Goal: Check status: Check status

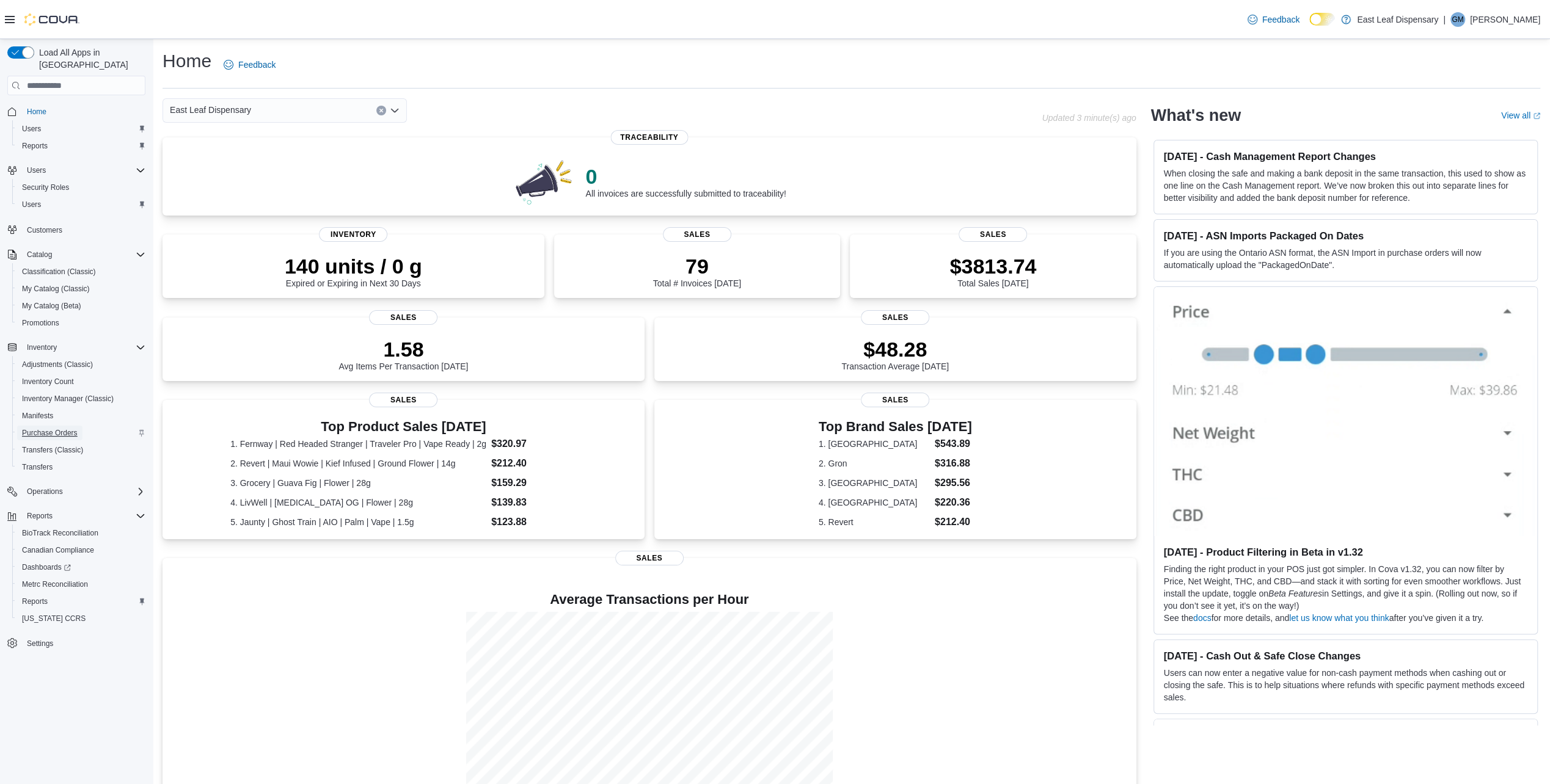
click at [49, 428] on span "Purchase Orders" at bounding box center [50, 433] width 56 height 10
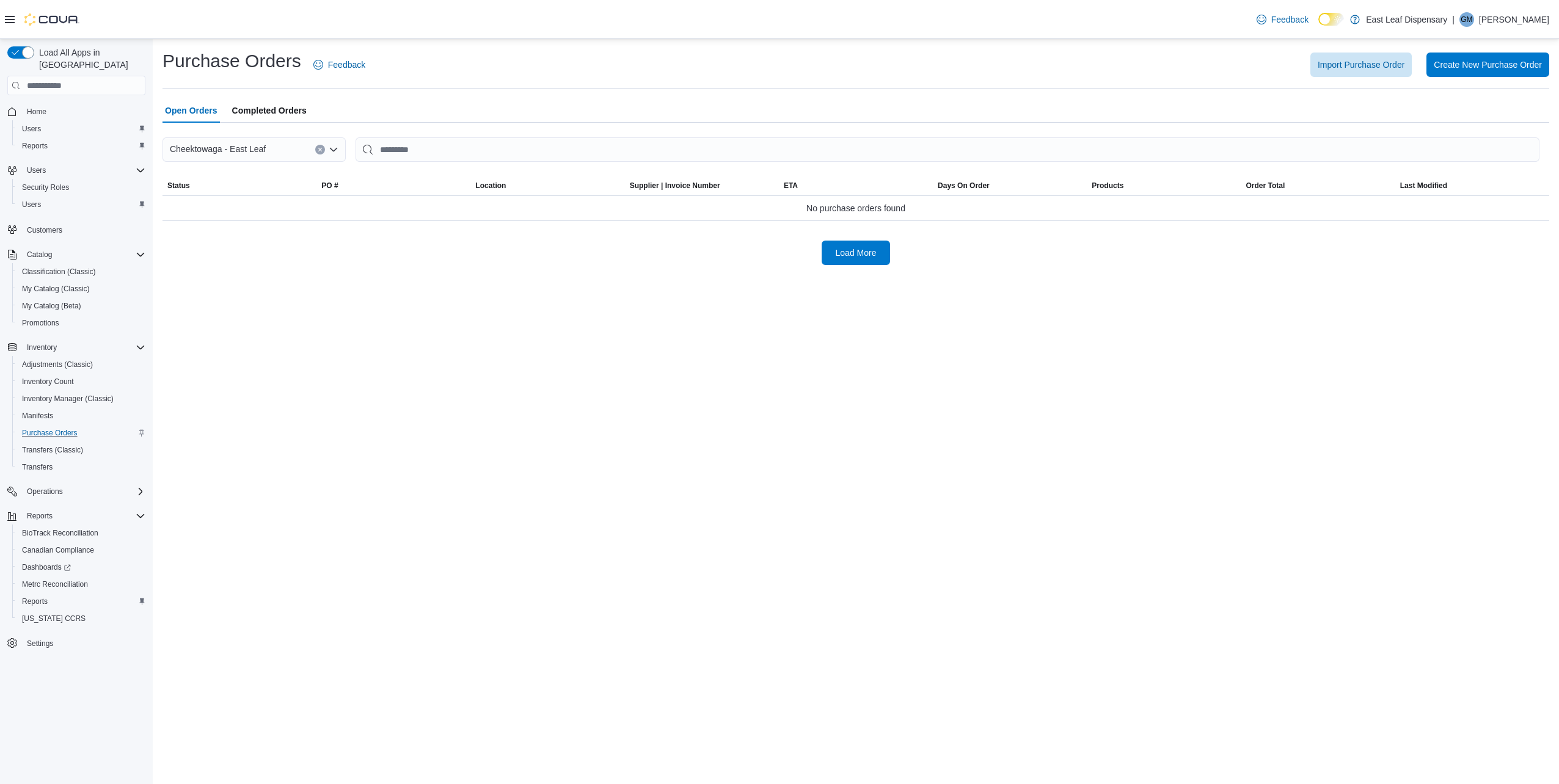
click at [284, 114] on span "Completed Orders" at bounding box center [269, 110] width 75 height 24
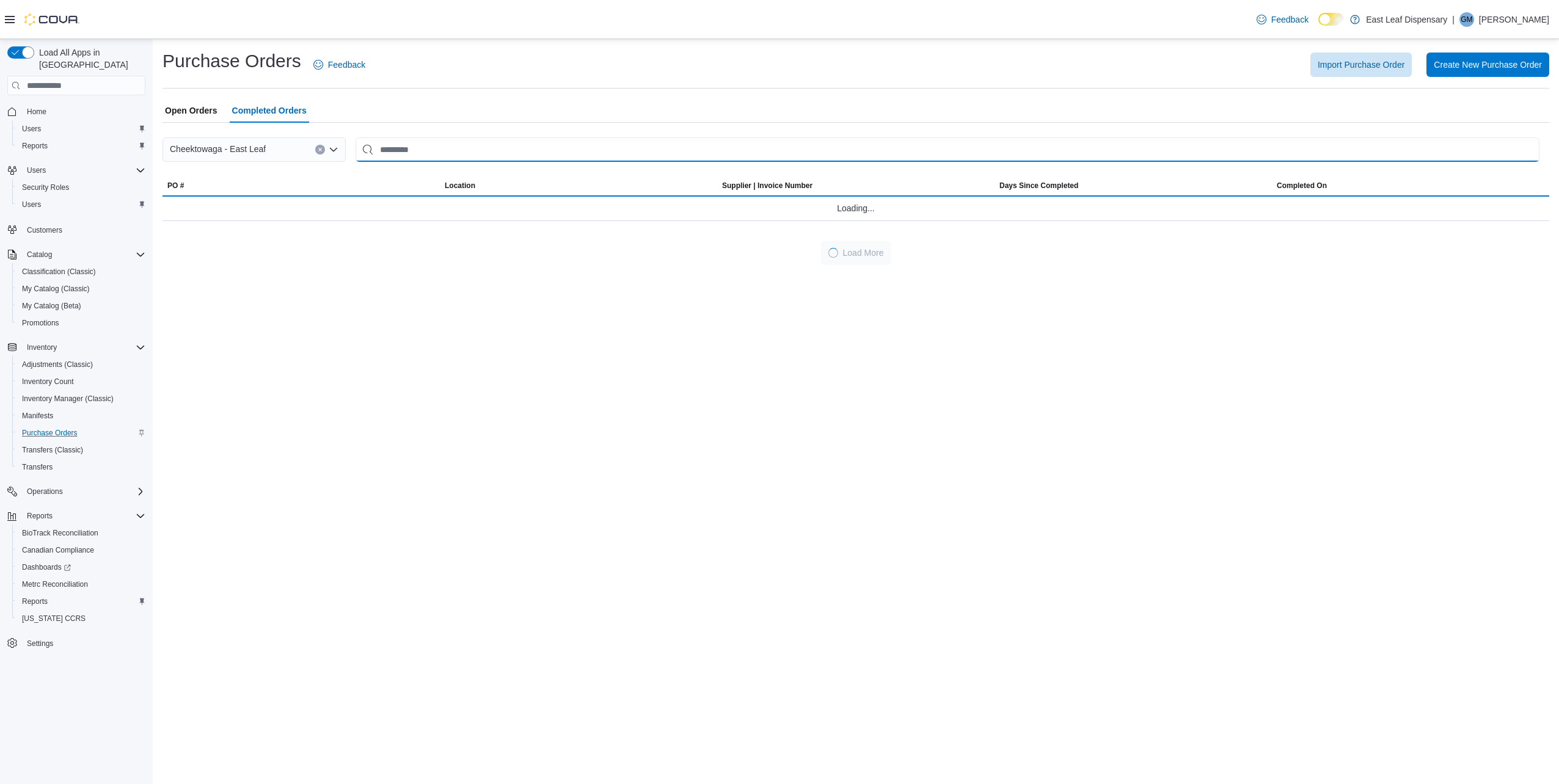
click at [418, 150] on input "This is a search bar. After typing your query, hit enter to filter the results …" at bounding box center [947, 149] width 1184 height 24
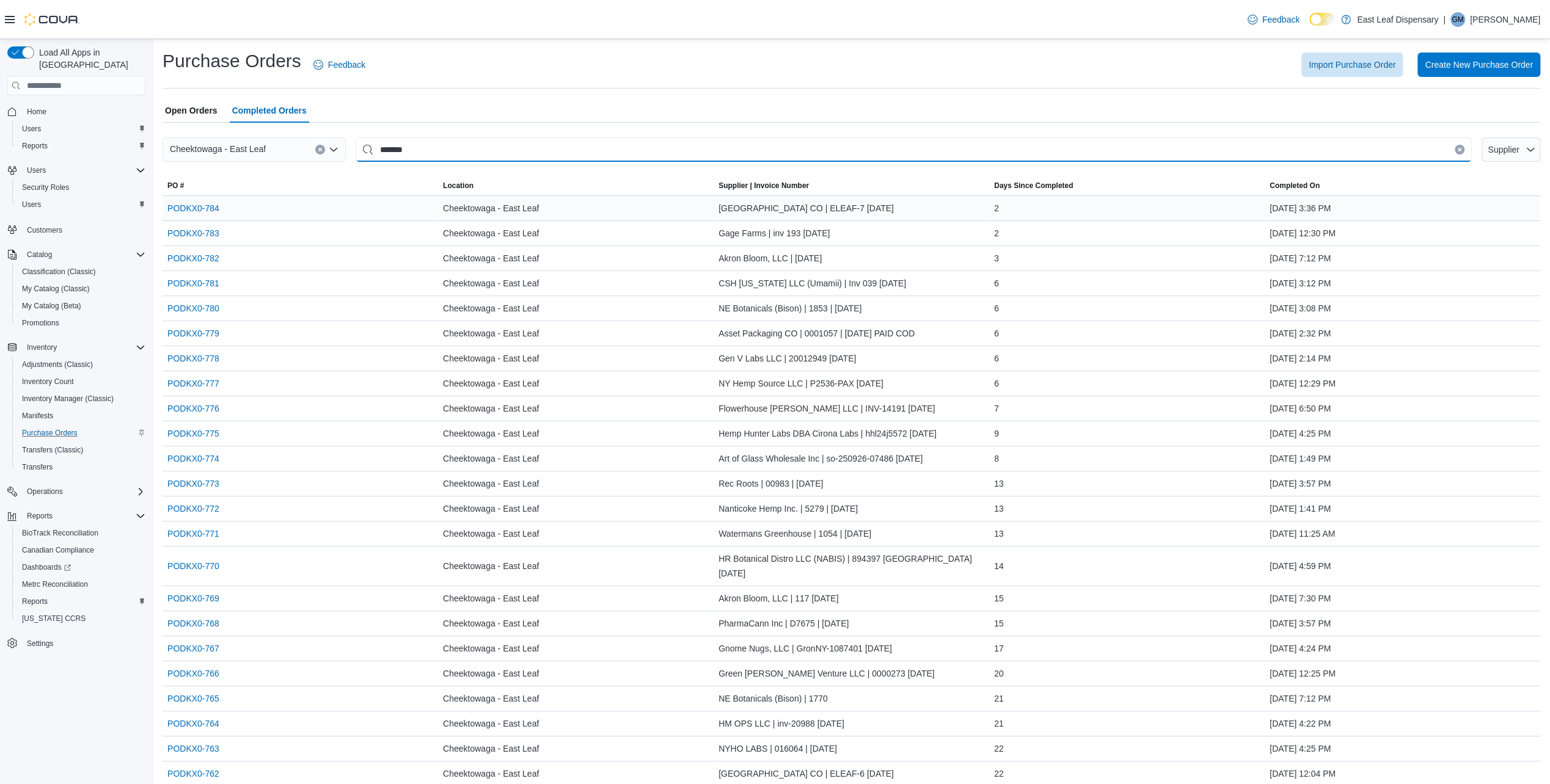
type input "*******"
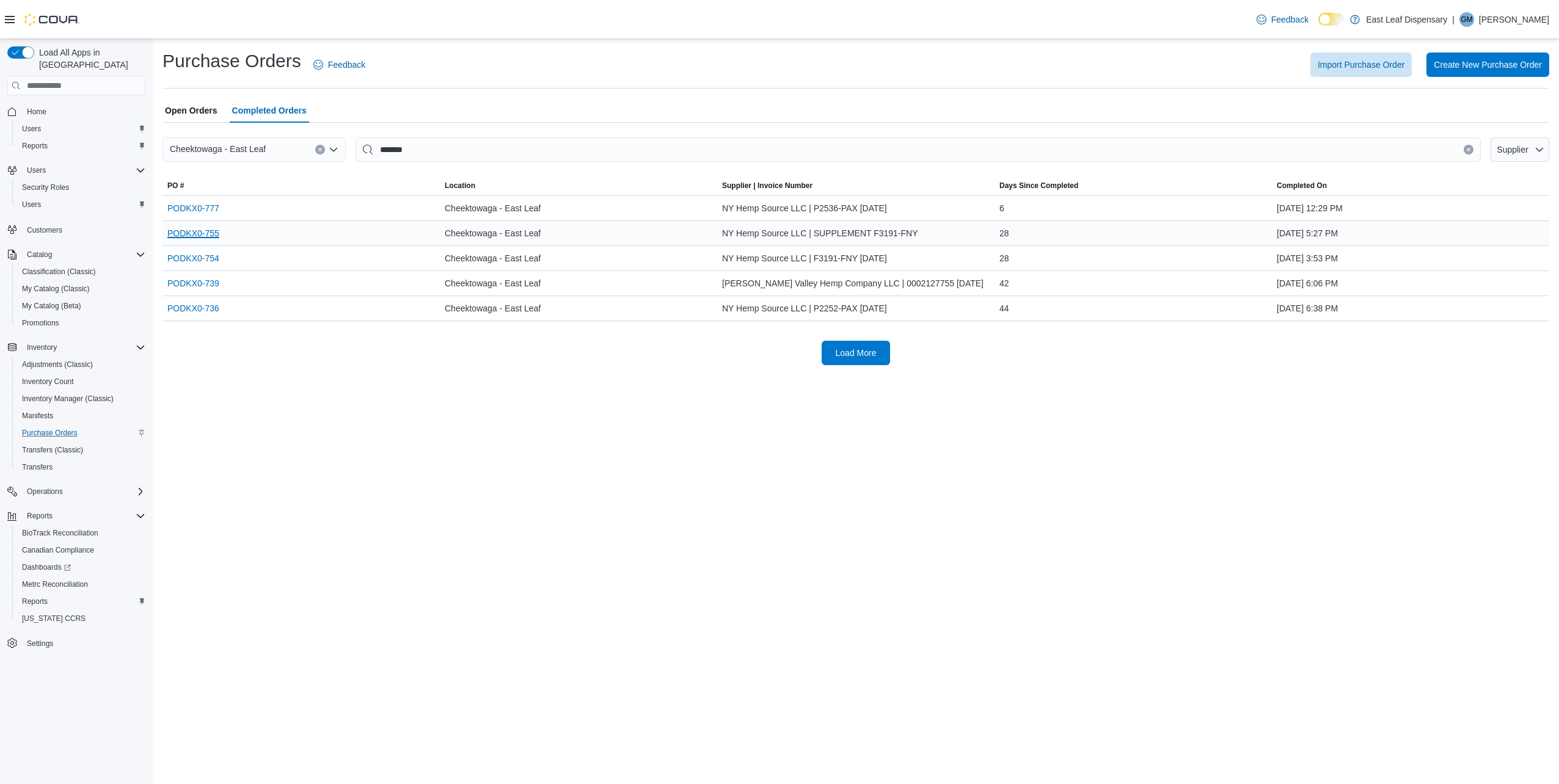
click at [202, 233] on link "PODKX0-755" at bounding box center [194, 233] width 52 height 15
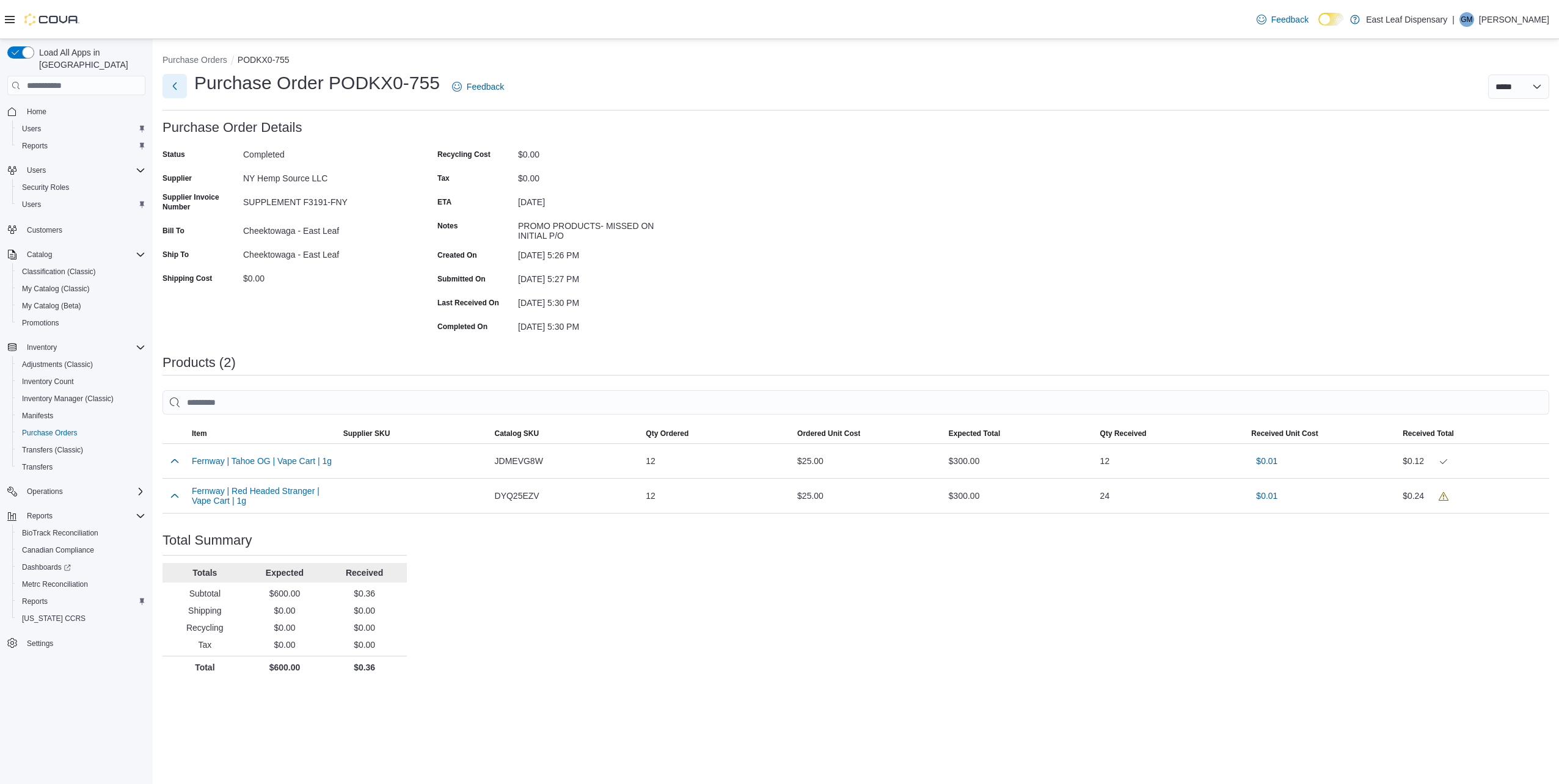
click at [174, 88] on button "Next" at bounding box center [174, 86] width 24 height 24
